Goal: Find specific page/section: Find specific page/section

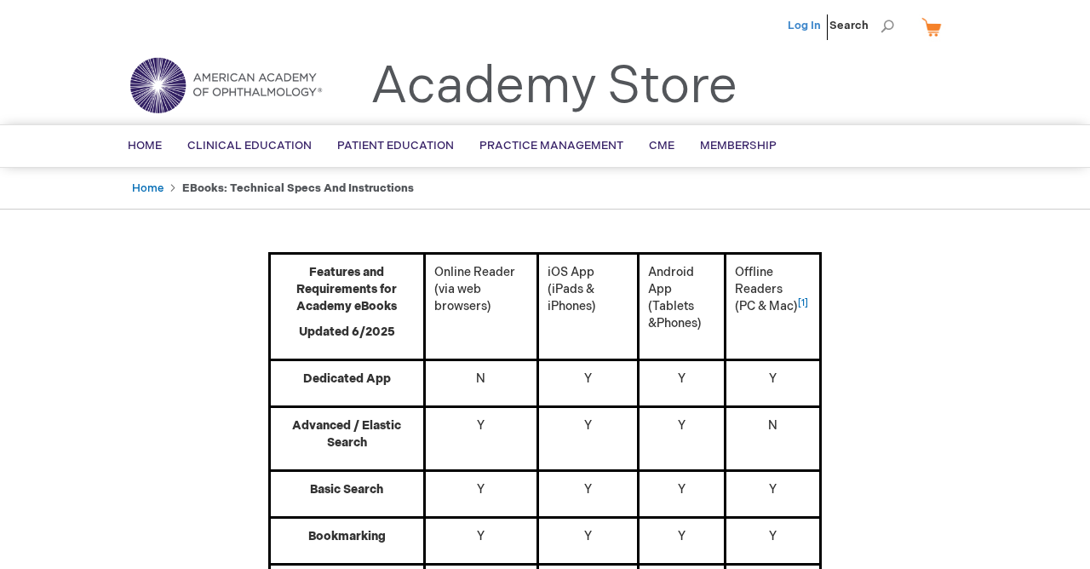
click at [811, 27] on link "Log In" at bounding box center [804, 26] width 33 height 14
click at [716, 18] on li "Alfredo Salcedo-Ledesma" at bounding box center [720, 25] width 103 height 51
click at [673, 20] on span "Alfredo Salcedo-Ledesma" at bounding box center [720, 26] width 95 height 14
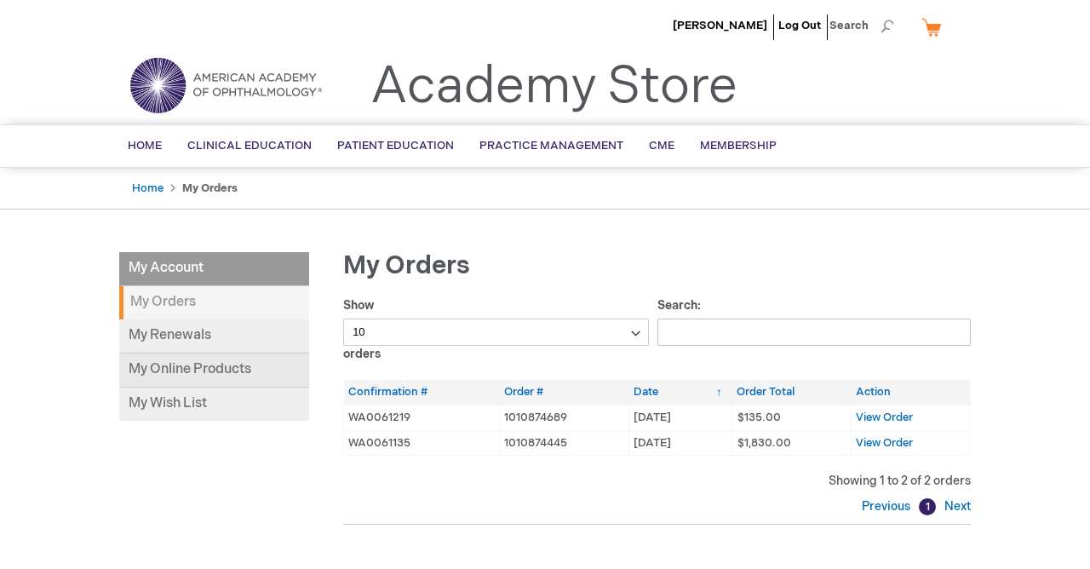
click at [152, 377] on link "My Online Products" at bounding box center [214, 371] width 190 height 34
